Goal: Find specific page/section: Find specific page/section

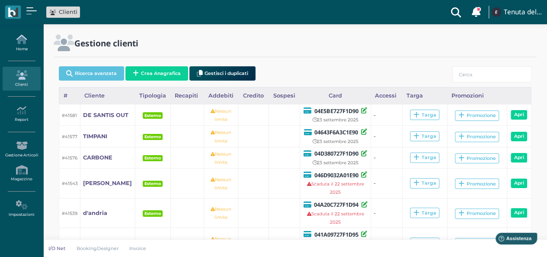
click at [19, 42] on icon at bounding box center [22, 40] width 38 height 10
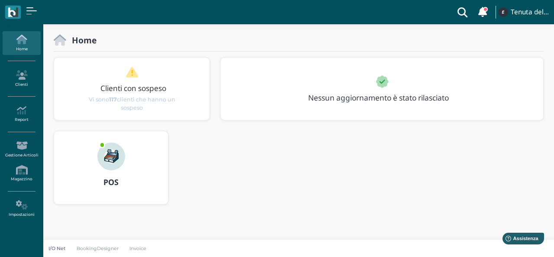
click at [124, 165] on div at bounding box center [111, 150] width 42 height 39
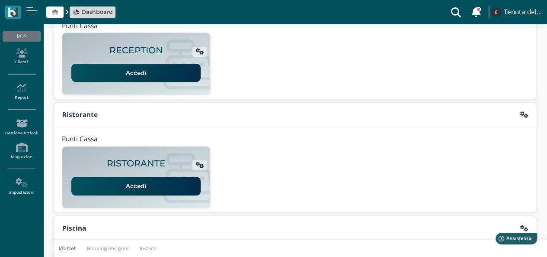
scroll to position [216, 0]
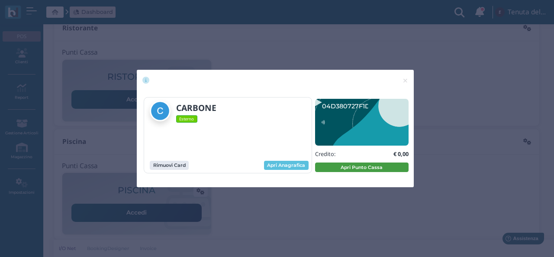
click at [331, 167] on button "Apri Punto Cassa" at bounding box center [361, 167] width 93 height 10
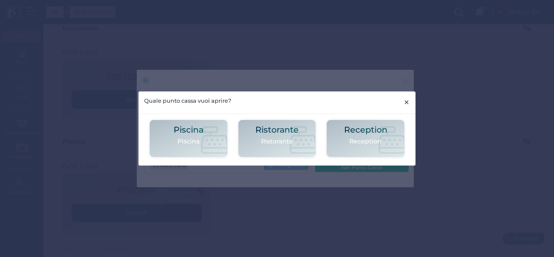
click at [408, 100] on span "×" at bounding box center [406, 101] width 6 height 11
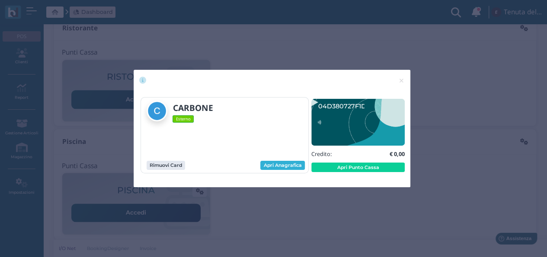
click at [289, 166] on link "Apri Anagrafica" at bounding box center [282, 166] width 45 height 10
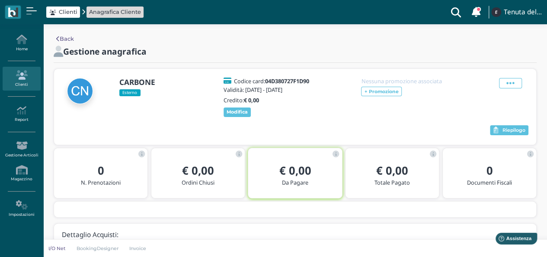
click at [26, 70] on icon at bounding box center [22, 75] width 38 height 10
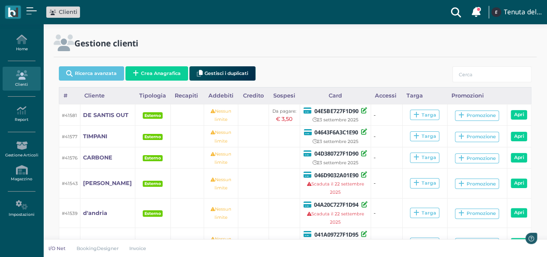
click at [27, 47] on link "Home" at bounding box center [22, 43] width 38 height 24
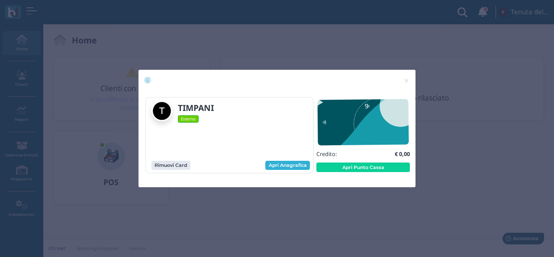
click at [293, 168] on link "Apri Anagrafica" at bounding box center [287, 166] width 45 height 10
